Goal: Task Accomplishment & Management: Manage account settings

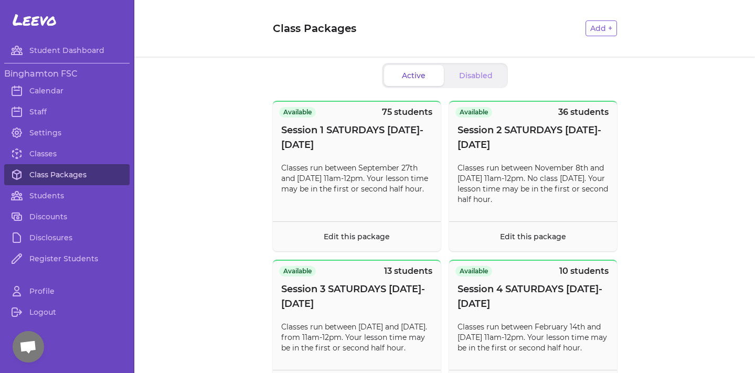
scroll to position [107, 0]
click at [56, 169] on link "Class Packages" at bounding box center [66, 174] width 125 height 21
click at [35, 147] on link "Classes" at bounding box center [66, 153] width 125 height 21
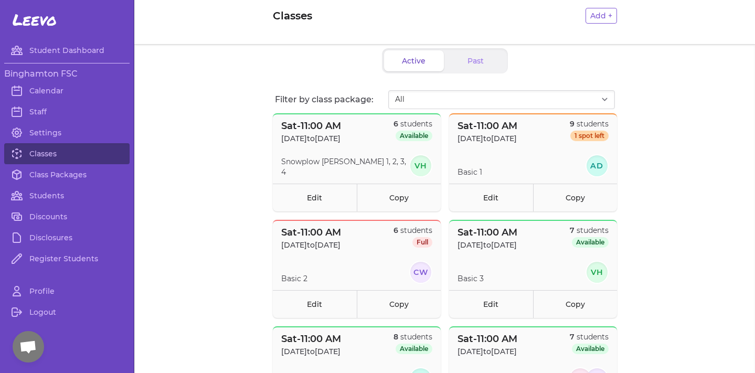
scroll to position [13, 0]
click at [579, 207] on link "Copy" at bounding box center [575, 197] width 84 height 28
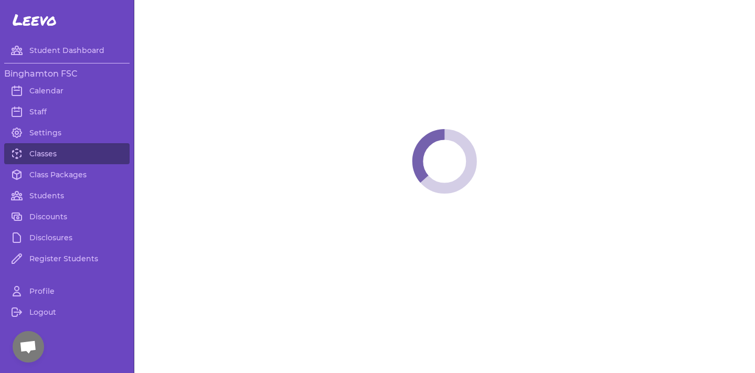
select select "6"
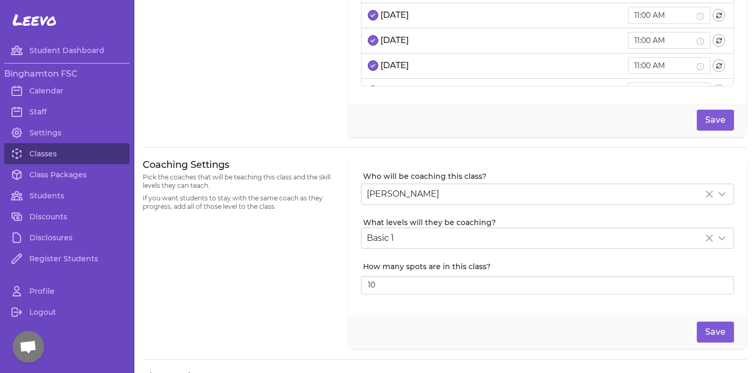
scroll to position [118, 0]
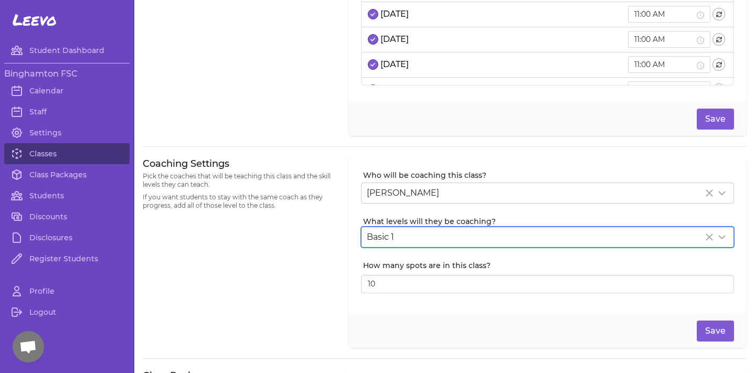
click at [461, 236] on div "Basic 1" at bounding box center [535, 237] width 336 height 13
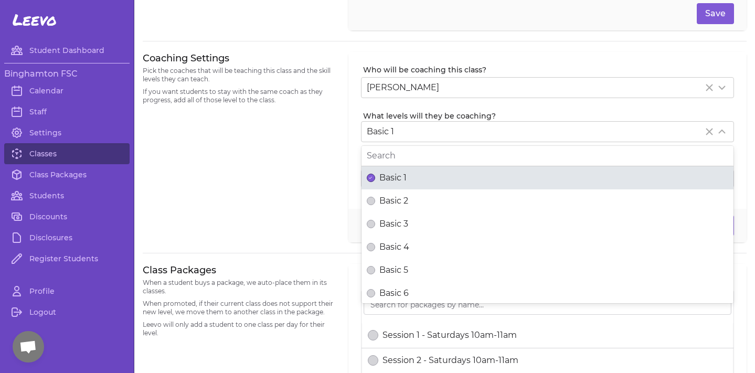
scroll to position [226, 0]
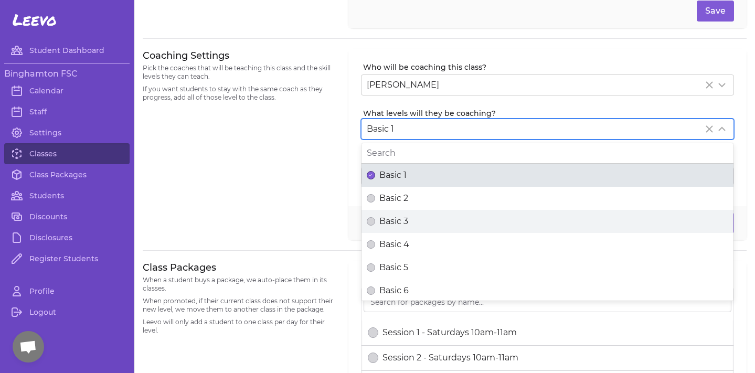
click at [387, 220] on span "Basic 3" at bounding box center [393, 221] width 29 height 13
click at [375, 220] on button "Basic 3" at bounding box center [371, 221] width 8 height 8
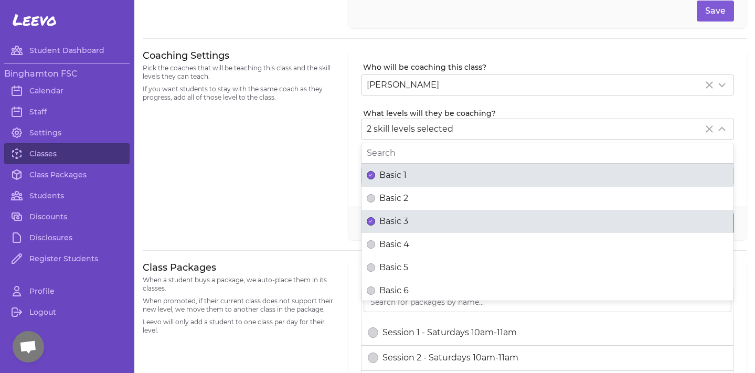
click at [280, 186] on div "Coaching Settings Pick the coaches that will be teaching this class and the ski…" at bounding box center [239, 144] width 193 height 191
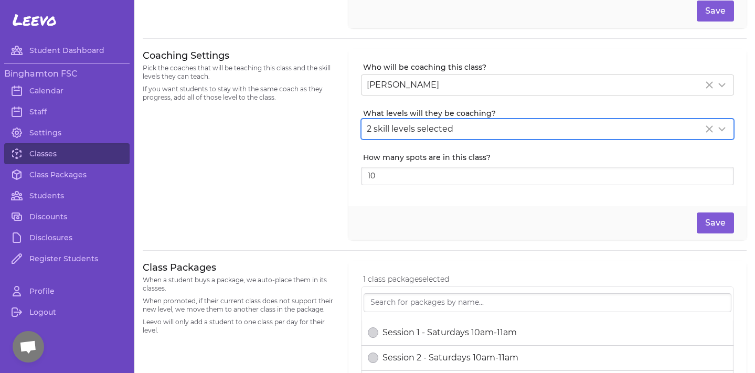
click at [418, 130] on span "2 skill levels selected" at bounding box center [410, 129] width 87 height 10
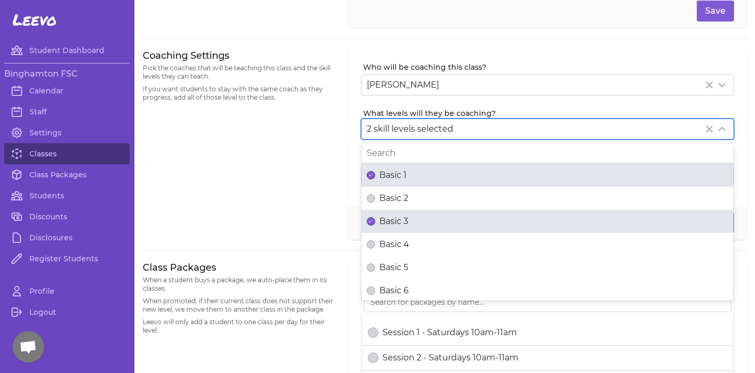
click at [401, 174] on span "Basic 1" at bounding box center [392, 175] width 27 height 13
click at [375, 174] on button "Basic 1" at bounding box center [371, 175] width 8 height 8
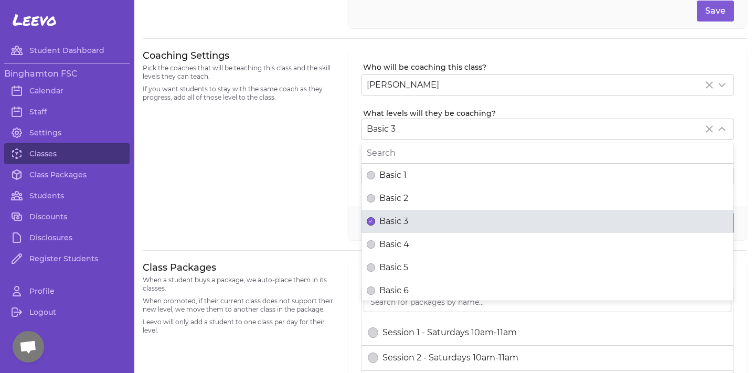
click at [281, 122] on div "Coaching Settings Pick the coaches that will be teaching this class and the ski…" at bounding box center [239, 144] width 193 height 191
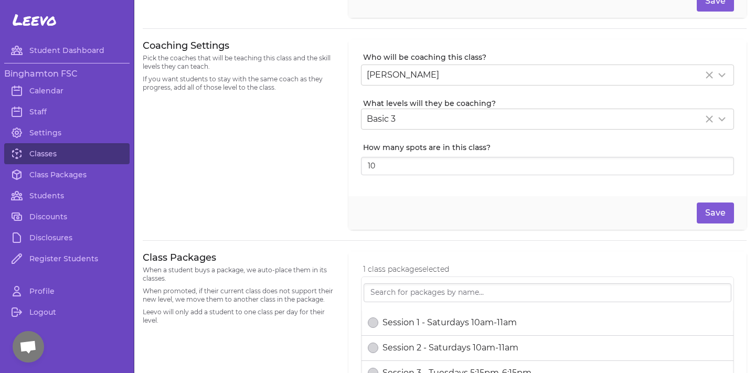
scroll to position [315, 0]
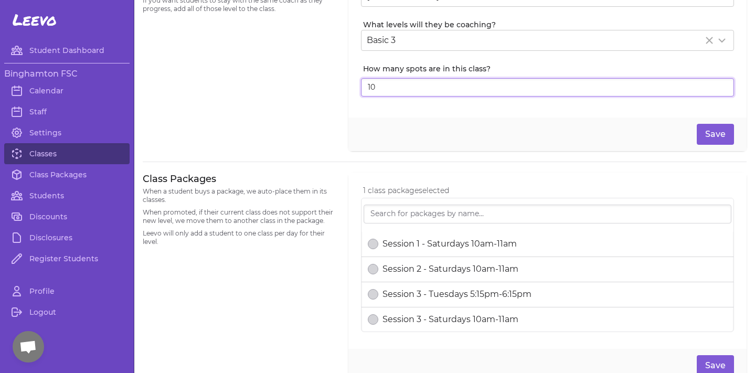
click at [395, 83] on input "10" at bounding box center [547, 87] width 373 height 19
type input "1"
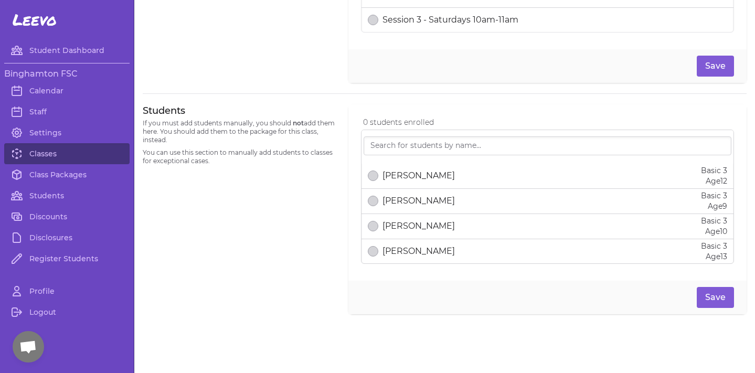
scroll to position [0, 0]
type input "3"
click at [334, 194] on div "Students If you must add students manually, you should not add them here. You s…" at bounding box center [239, 209] width 193 height 210
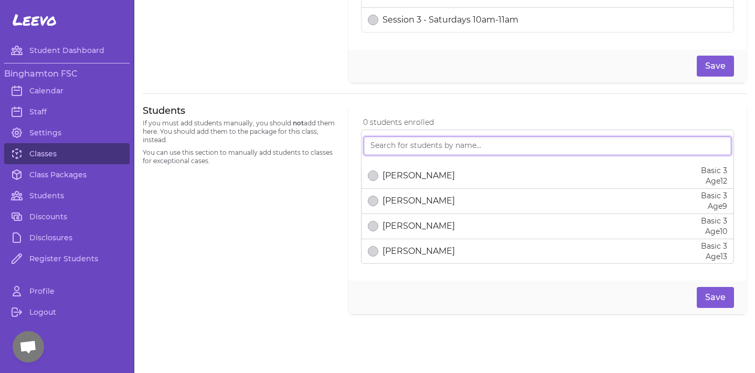
click at [399, 155] on input "search" at bounding box center [547, 145] width 368 height 19
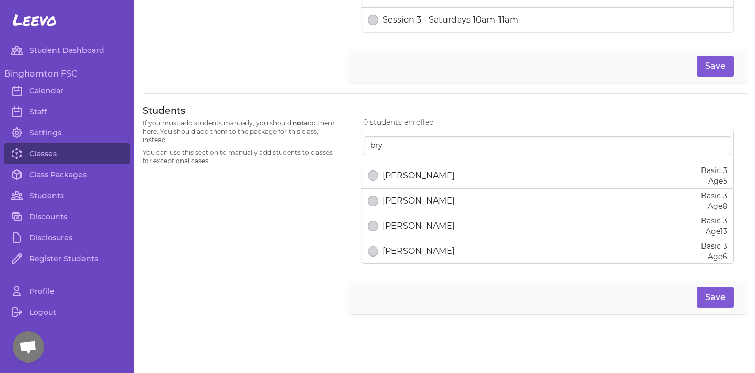
click at [431, 185] on div "Bryanna sherwood Basic 3 Age 5" at bounding box center [547, 175] width 359 height 21
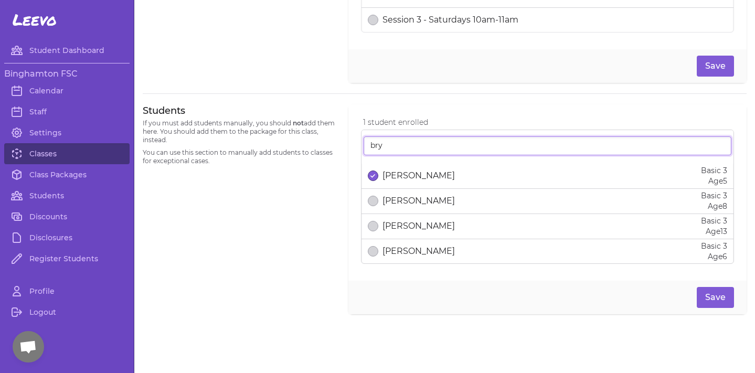
click at [428, 141] on input "bry" at bounding box center [547, 145] width 368 height 19
click at [418, 149] on input "bry" at bounding box center [547, 145] width 368 height 19
type input "b"
type input "chle"
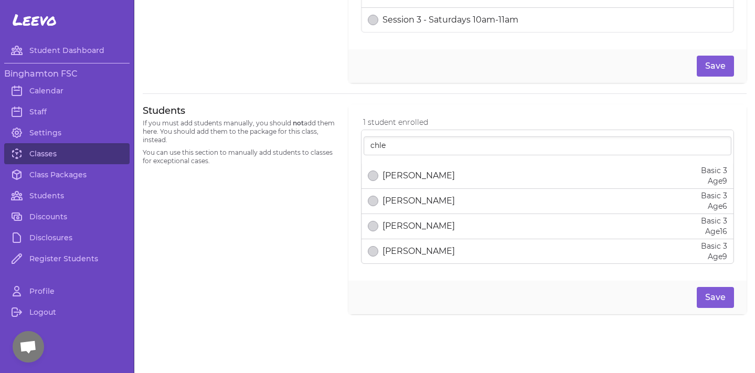
click at [418, 205] on p "Cleo Chantry" at bounding box center [418, 201] width 72 height 13
click at [721, 299] on button "Save" at bounding box center [715, 297] width 37 height 21
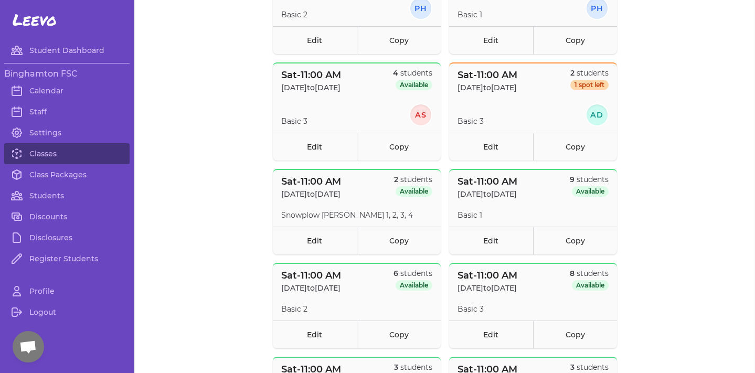
scroll to position [597, 0]
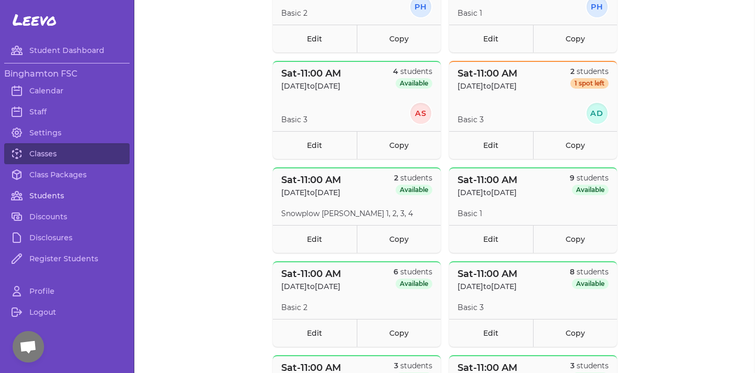
click at [39, 198] on link "Students" at bounding box center [66, 195] width 125 height 21
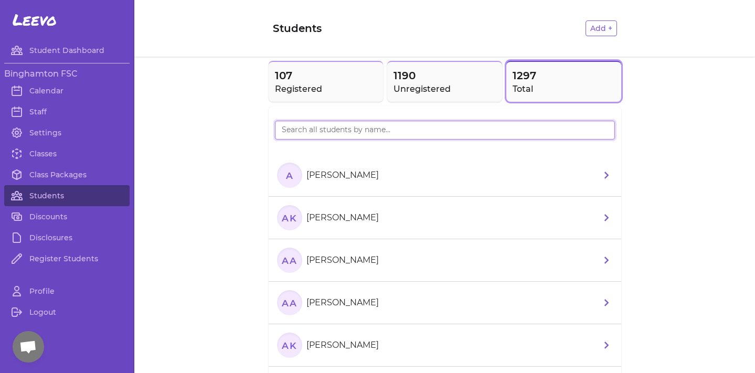
click at [413, 127] on input "search" at bounding box center [445, 130] width 340 height 19
type input "h"
type input "ele"
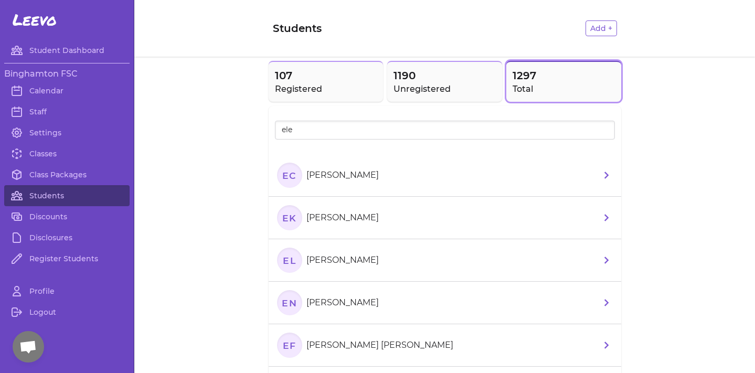
click at [344, 255] on li "EL Elena Li" at bounding box center [445, 260] width 352 height 42
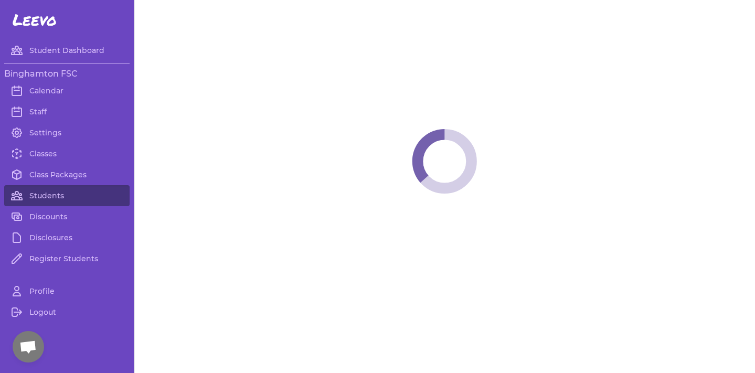
select select "NY"
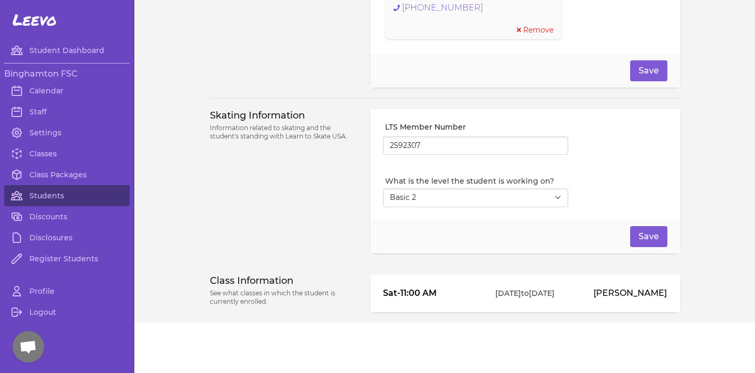
scroll to position [869, 0]
select select "3"
click at [656, 233] on button "Save" at bounding box center [648, 236] width 37 height 21
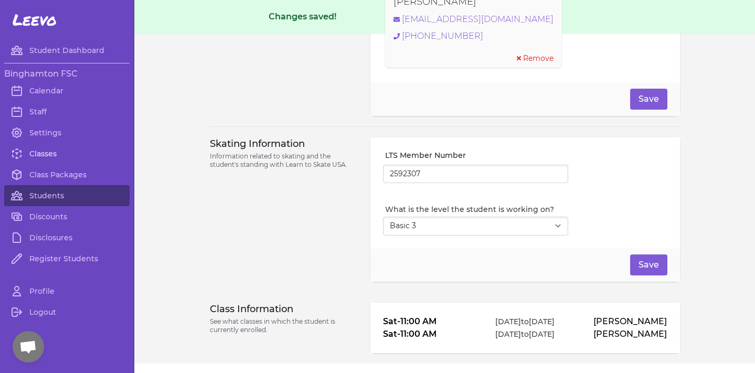
click at [45, 156] on link "Classes" at bounding box center [66, 153] width 125 height 21
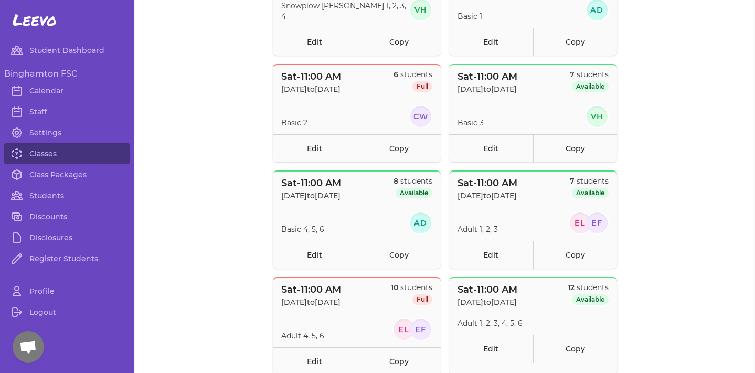
scroll to position [169, 0]
click at [507, 142] on link "Edit" at bounding box center [491, 148] width 84 height 28
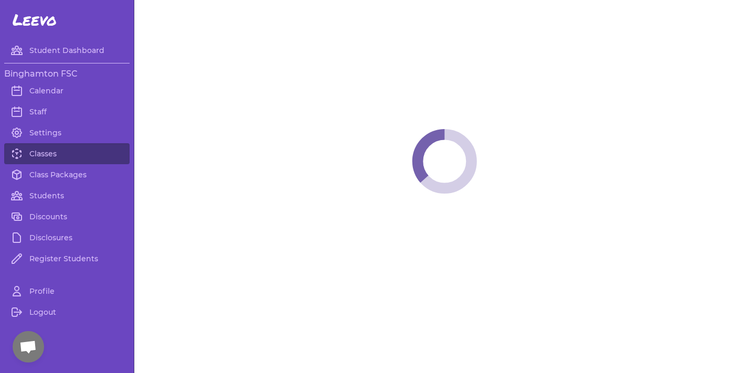
select select "6"
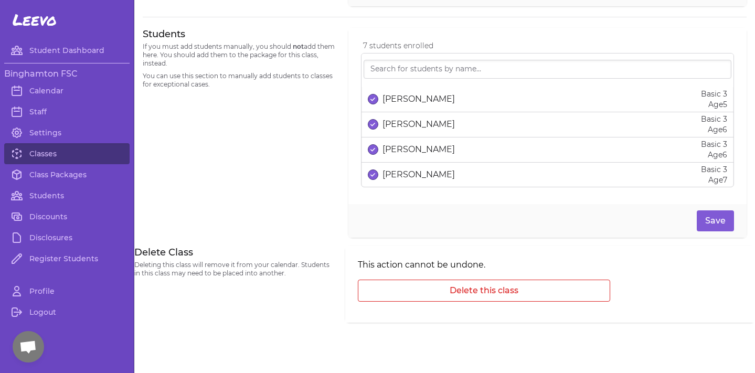
scroll to position [691, 0]
click at [390, 127] on p "Cleo Chantry" at bounding box center [418, 124] width 72 height 13
click at [407, 105] on p "Bryanna sherwood" at bounding box center [418, 99] width 72 height 13
click at [715, 212] on button "Save" at bounding box center [715, 220] width 37 height 21
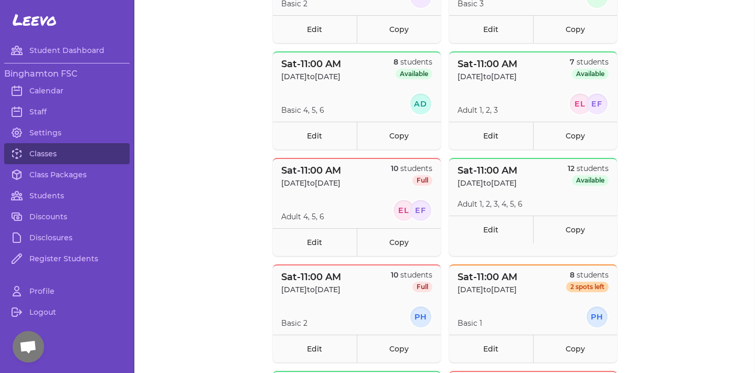
scroll to position [285, 0]
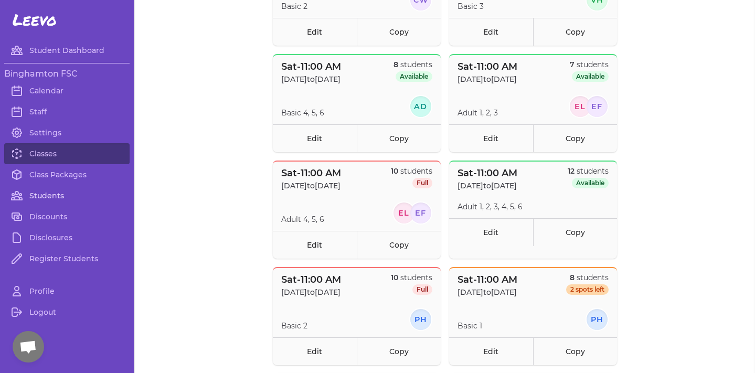
click at [57, 201] on link "Students" at bounding box center [66, 195] width 125 height 21
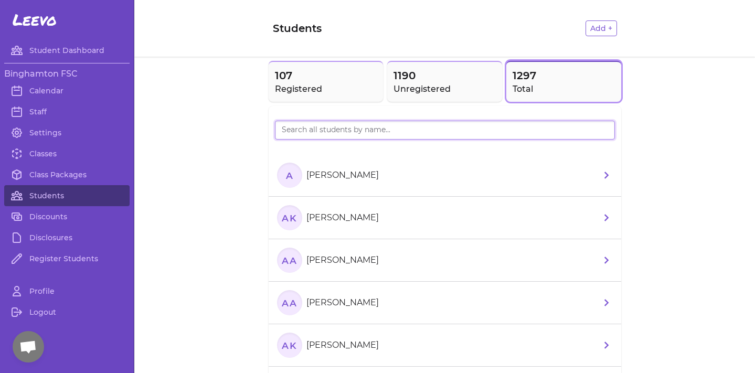
click at [328, 128] on input "search" at bounding box center [445, 130] width 340 height 19
type input "elen"
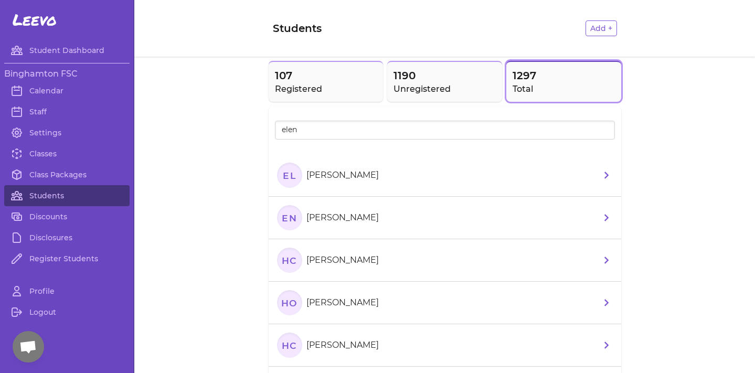
click at [354, 178] on li "EL Elena Li" at bounding box center [445, 175] width 352 height 42
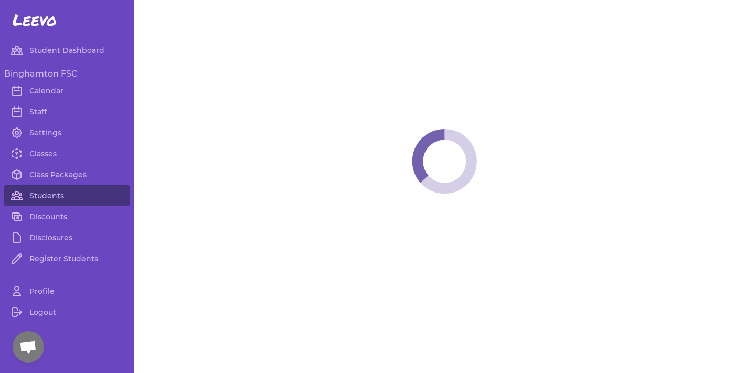
select select "NY"
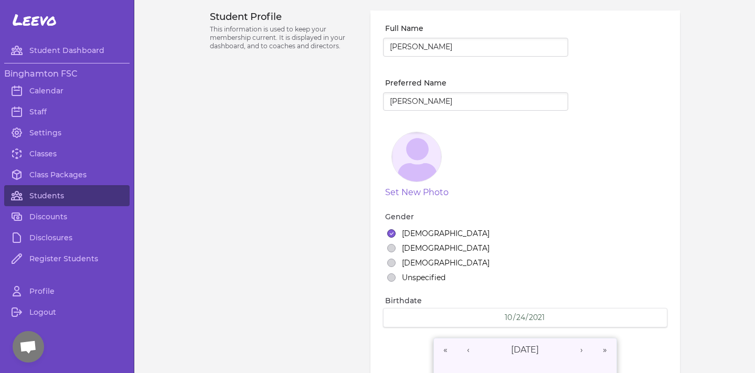
select select "3"
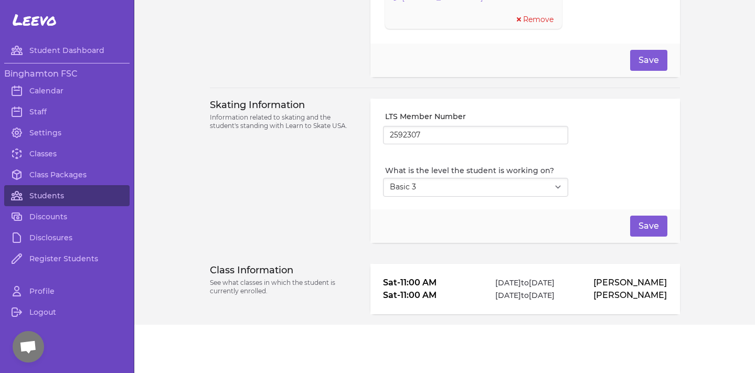
scroll to position [873, 0]
click at [48, 153] on link "Classes" at bounding box center [66, 153] width 125 height 21
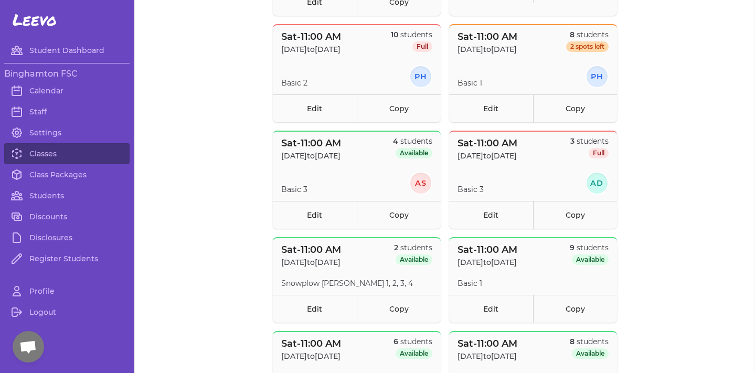
scroll to position [562, 0]
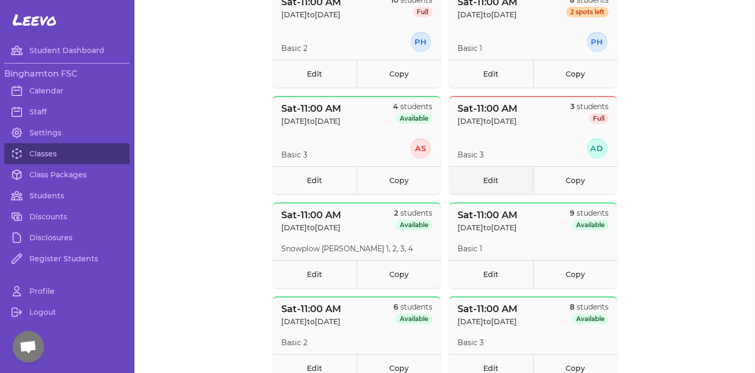
click at [497, 173] on link "Edit" at bounding box center [491, 180] width 84 height 28
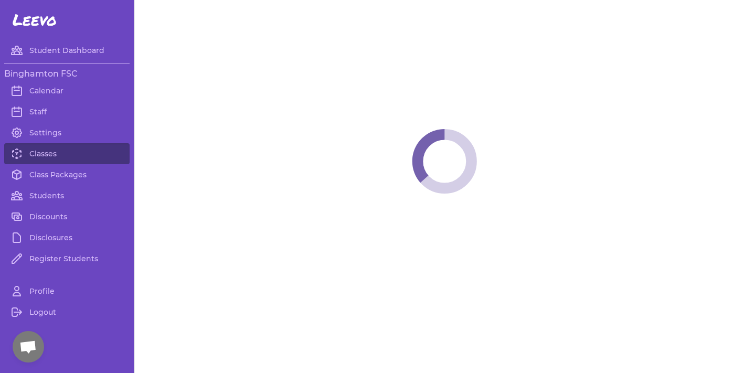
select select "6"
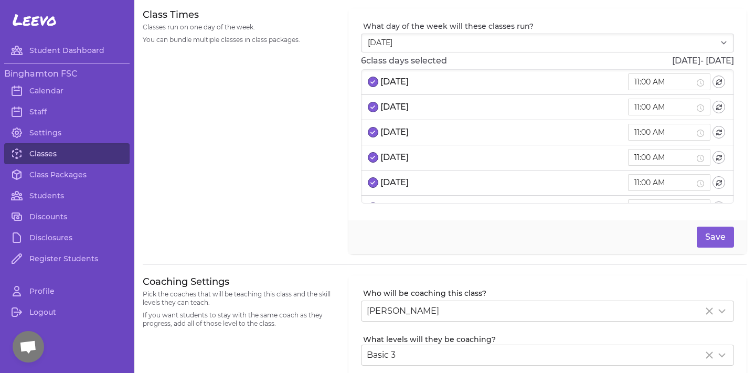
click at [63, 157] on link "Classes" at bounding box center [66, 153] width 125 height 21
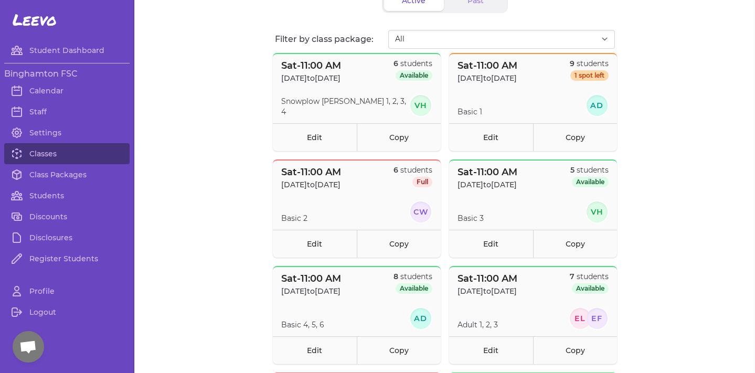
scroll to position [77, 0]
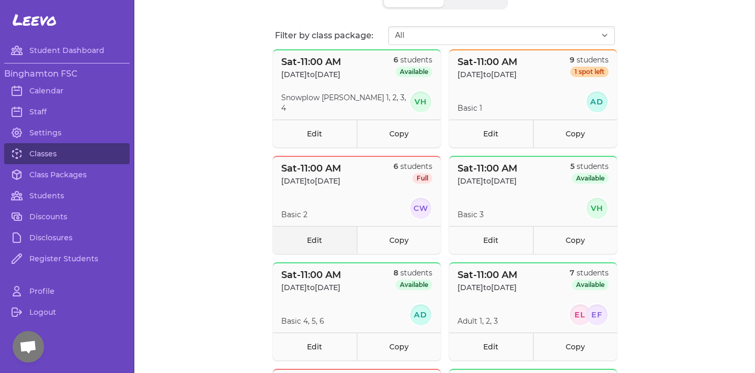
click at [319, 240] on link "Edit" at bounding box center [315, 240] width 84 height 28
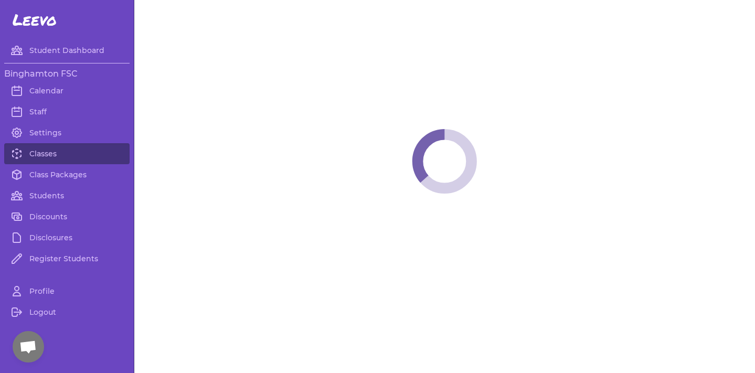
select select "6"
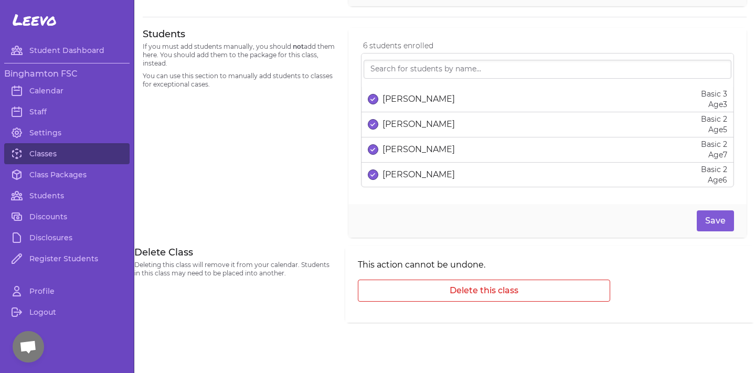
scroll to position [691, 0]
click at [403, 103] on p "Elena Li" at bounding box center [418, 99] width 72 height 13
click at [701, 223] on button "Save" at bounding box center [715, 220] width 37 height 21
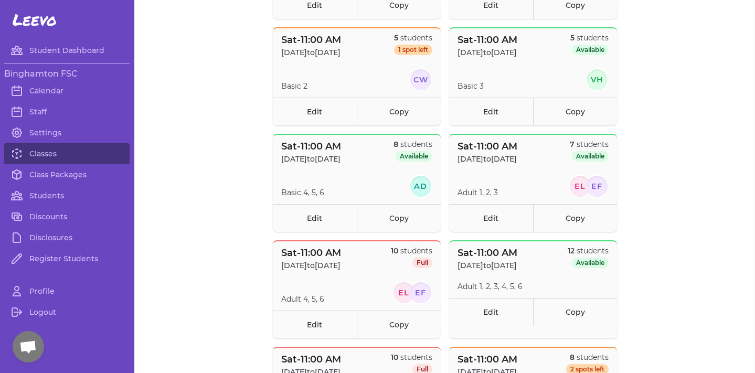
scroll to position [203, 0]
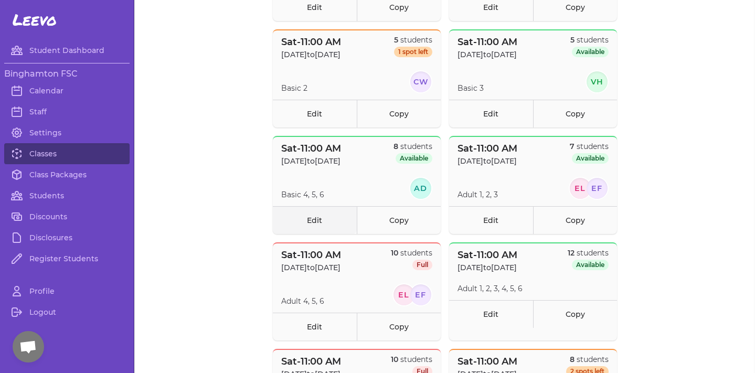
click at [341, 213] on link "Edit" at bounding box center [315, 220] width 84 height 28
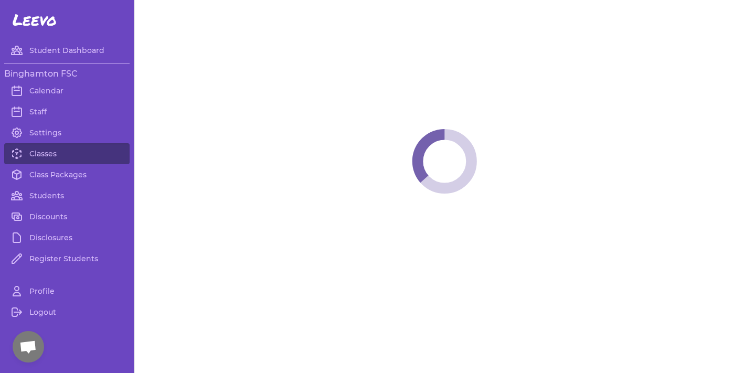
select select "6"
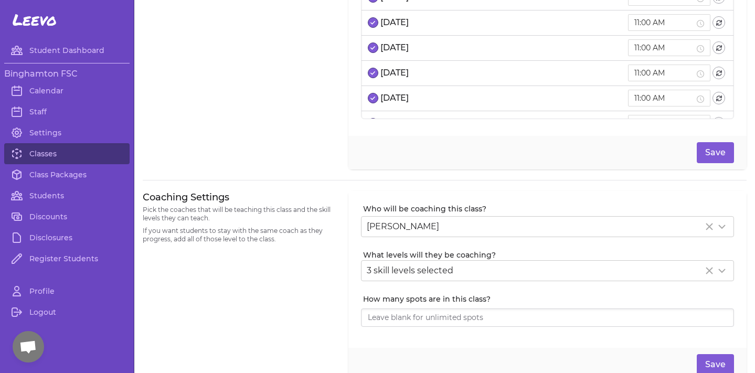
scroll to position [86, 0]
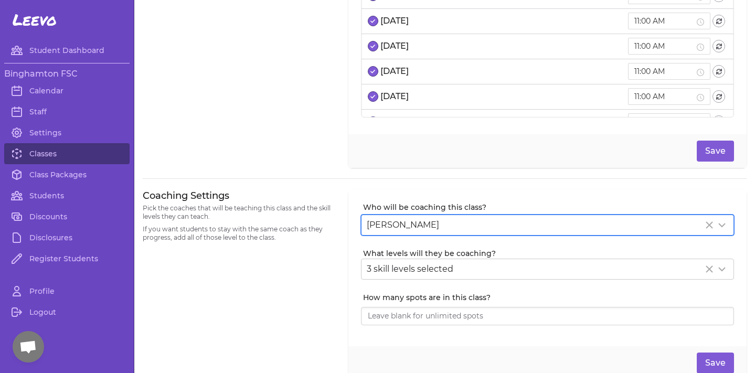
click at [491, 226] on div "Anna DeJohn" at bounding box center [535, 225] width 336 height 13
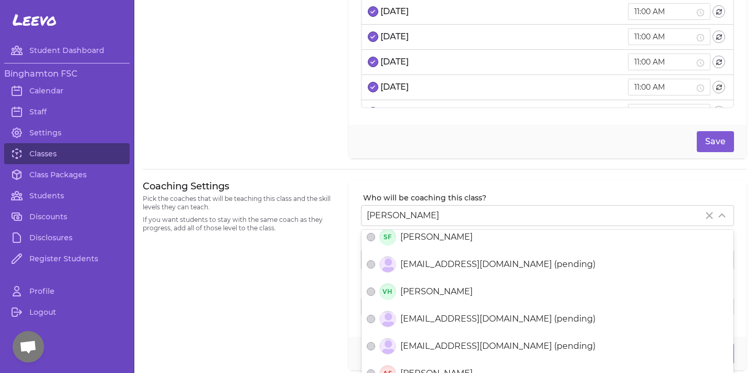
scroll to position [96, 0]
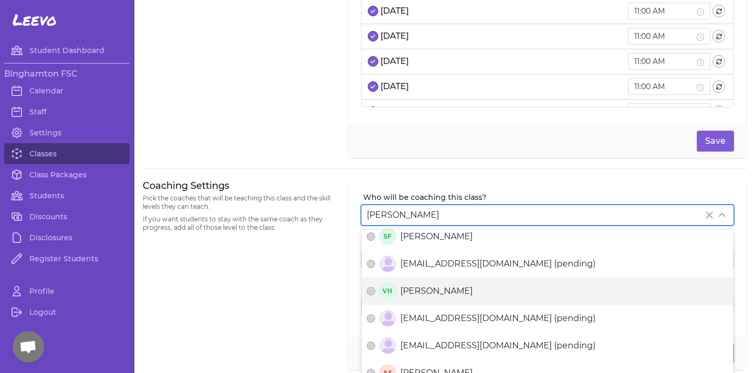
click at [461, 290] on span "Victoria Harvilchuck" at bounding box center [436, 291] width 72 height 13
click at [375, 290] on button "VH Victoria Harvilchuck" at bounding box center [371, 291] width 8 height 8
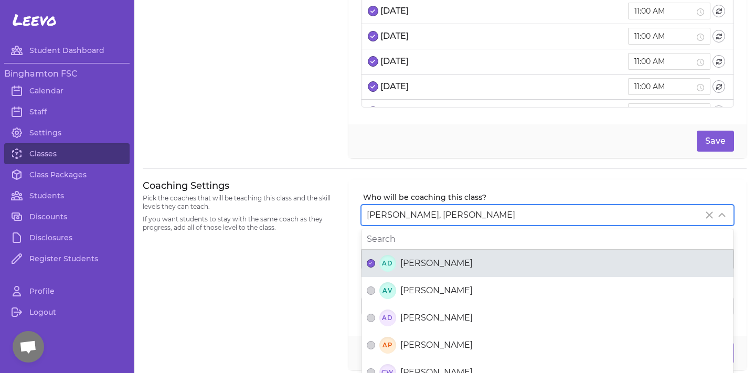
scroll to position [0, 0]
click at [421, 253] on label "AD Anna DeJohn" at bounding box center [547, 263] width 372 height 27
click at [375, 259] on button "AD Anna DeJohn" at bounding box center [371, 263] width 8 height 8
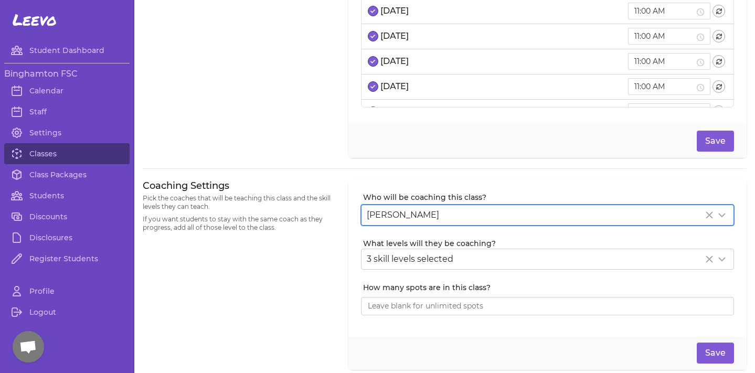
click at [263, 259] on div "Coaching Settings Pick the coaches that will be teaching this class and the ski…" at bounding box center [239, 274] width 193 height 191
click at [712, 347] on button "Save" at bounding box center [715, 353] width 37 height 21
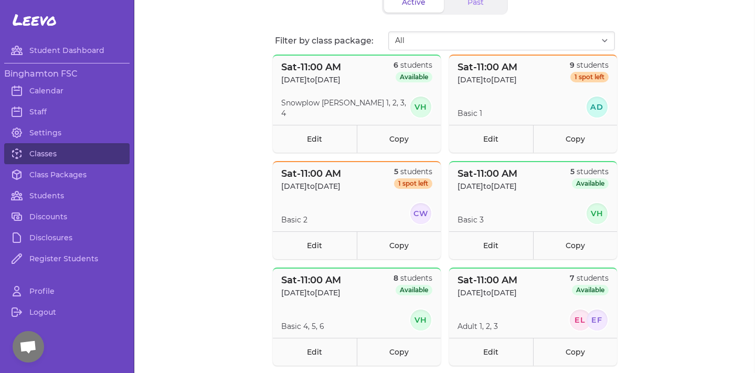
scroll to position [72, 0]
click at [512, 249] on link "Edit" at bounding box center [491, 245] width 84 height 28
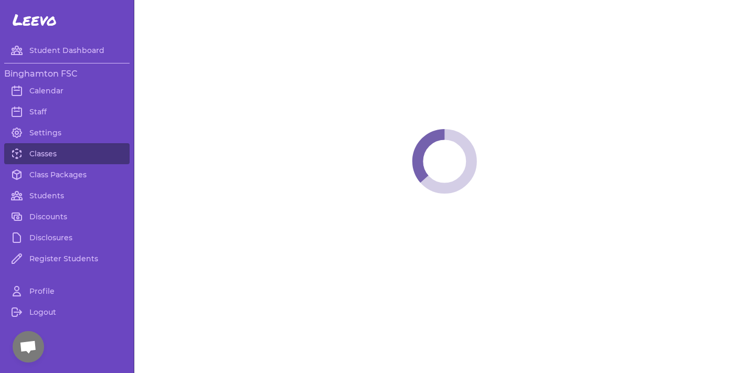
select select "6"
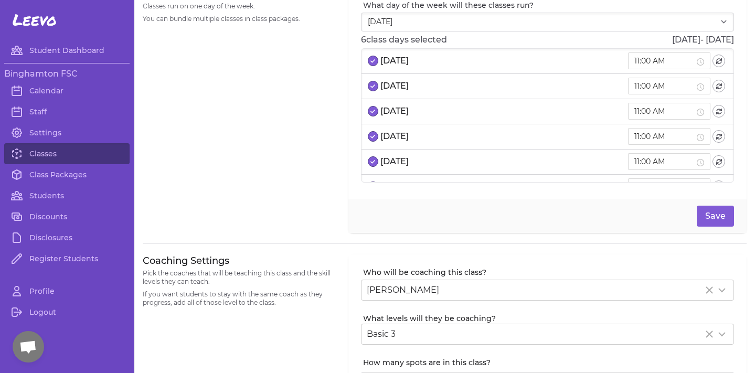
scroll to position [27, 0]
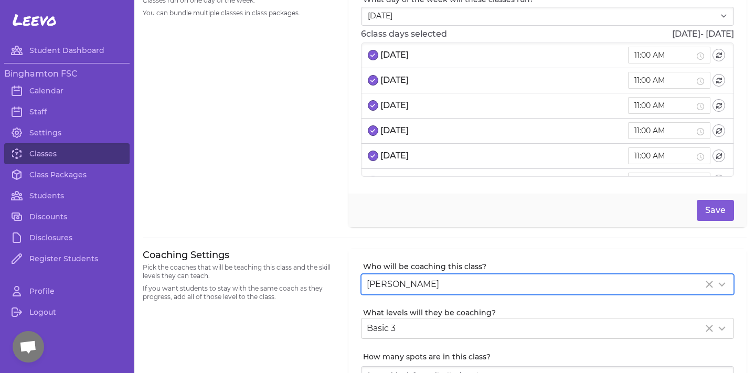
click at [495, 287] on div "Victoria Harvilchuck" at bounding box center [535, 284] width 336 height 13
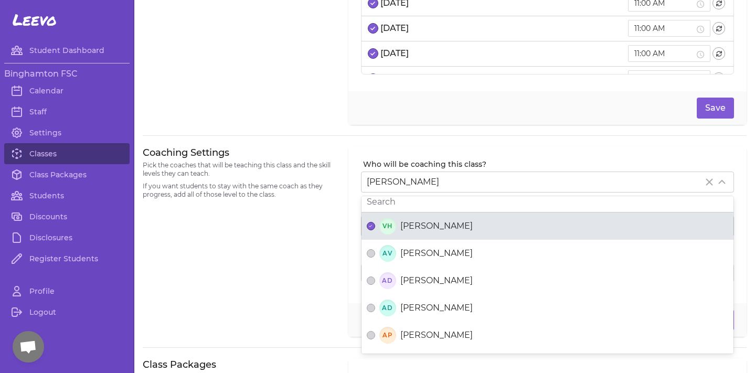
scroll to position [4, 0]
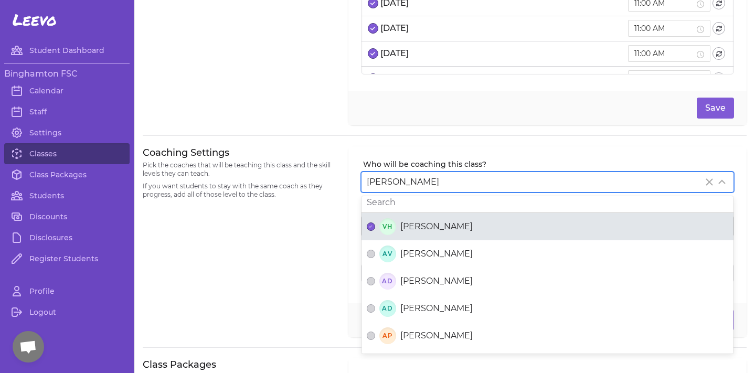
click at [397, 223] on div "VH Victoria Harvilchuck" at bounding box center [547, 226] width 361 height 17
click at [375, 223] on button "VH Victoria Harvilchuck" at bounding box center [371, 226] width 8 height 8
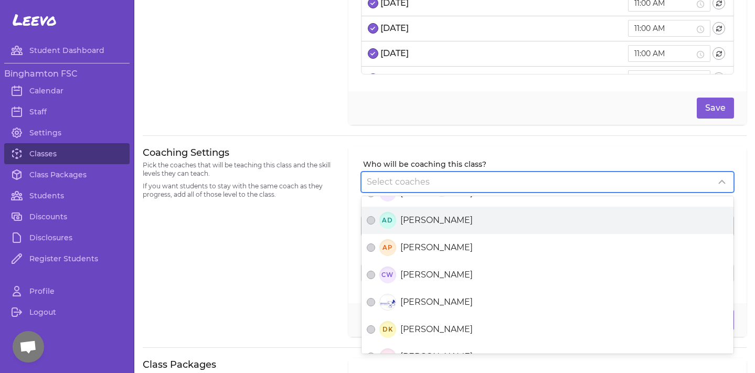
scroll to position [93, 0]
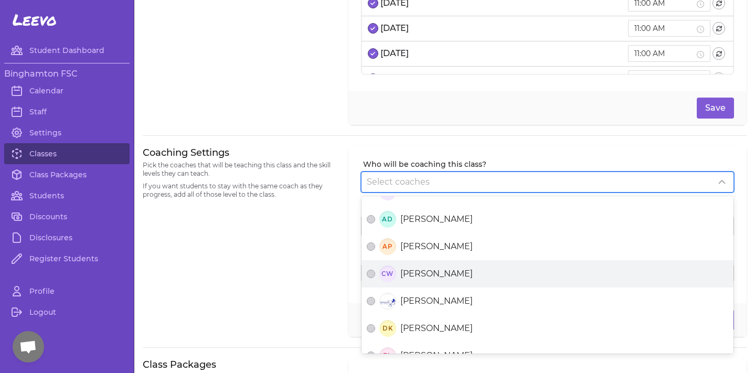
click at [445, 274] on span "Cecilia Walsh" at bounding box center [436, 273] width 72 height 13
click at [375, 274] on button "CW Cecilia Walsh" at bounding box center [371, 274] width 8 height 8
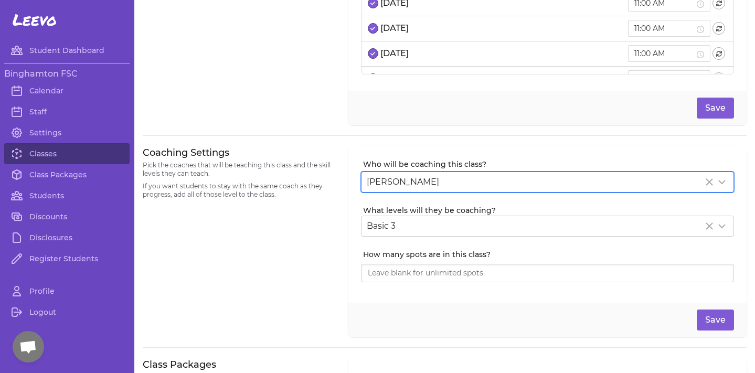
click at [308, 258] on div "Coaching Settings Pick the coaches that will be teaching this class and the ski…" at bounding box center [239, 241] width 193 height 191
click at [724, 323] on button "Save" at bounding box center [715, 319] width 37 height 21
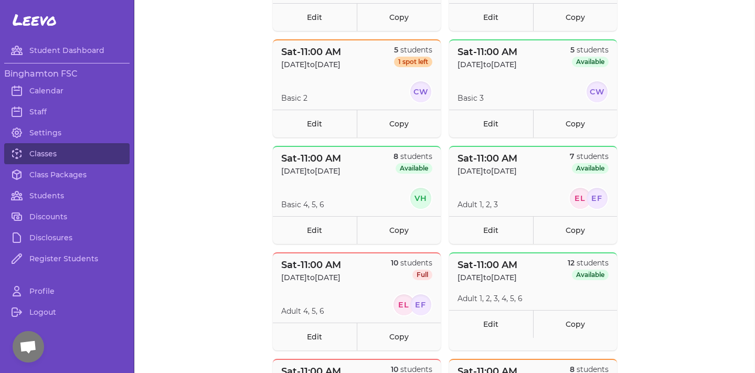
scroll to position [180, 0]
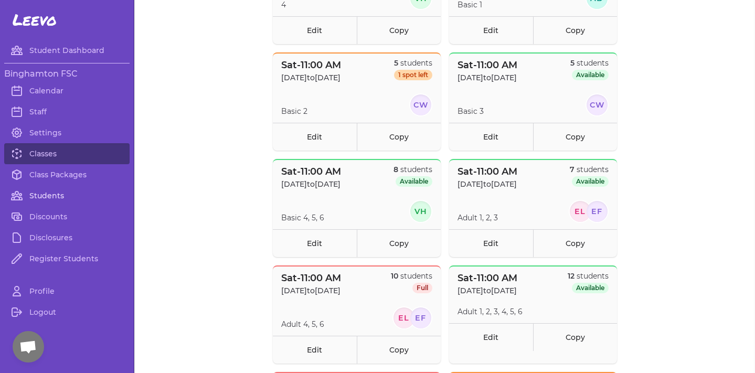
click at [58, 194] on link "Students" at bounding box center [66, 195] width 125 height 21
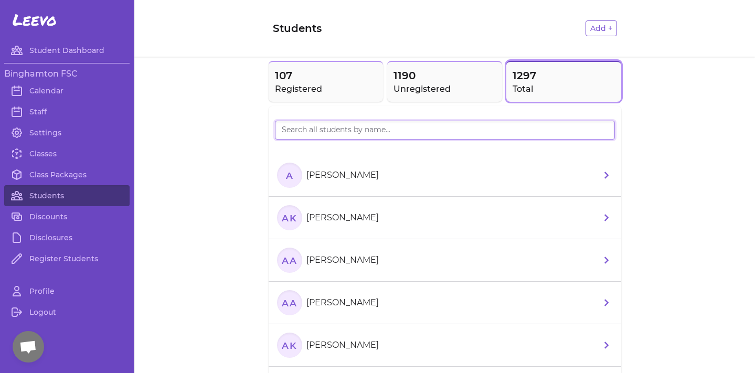
click at [352, 136] on input "search" at bounding box center [445, 130] width 340 height 19
type input "ele"
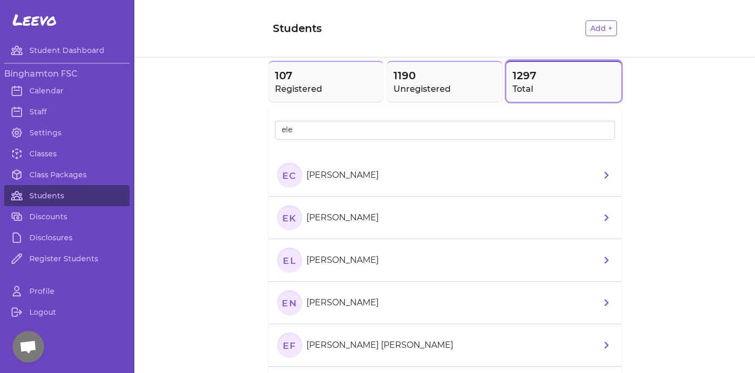
click at [319, 265] on p "Elena Li" at bounding box center [342, 260] width 72 height 13
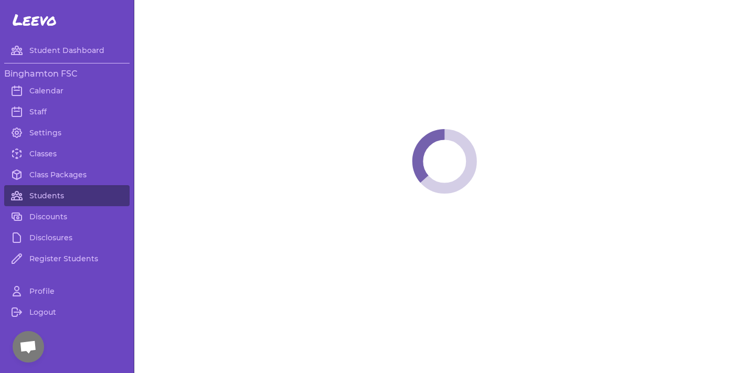
select select "NY"
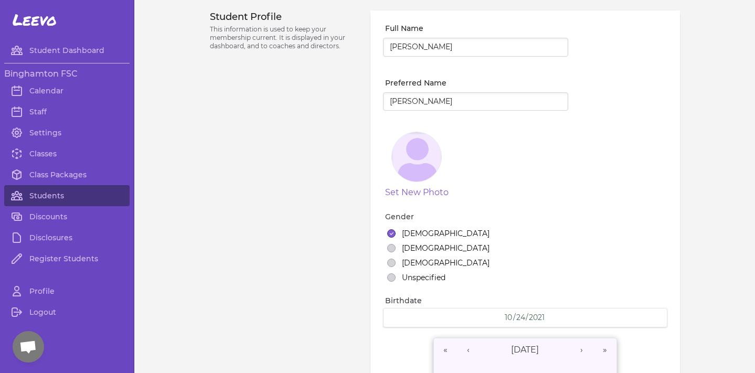
select select "3"
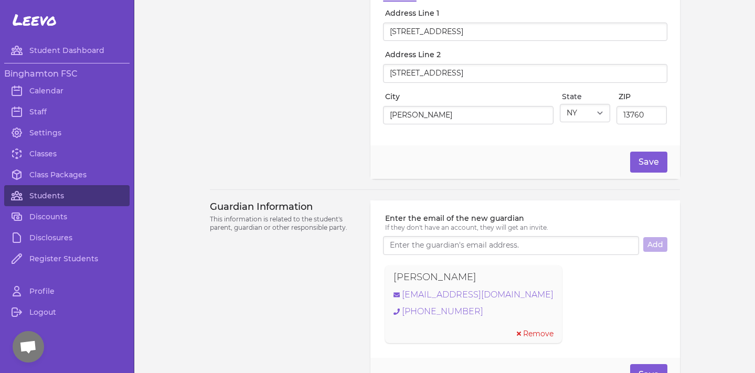
scroll to position [591, 0]
